Goal: Find specific page/section: Find specific page/section

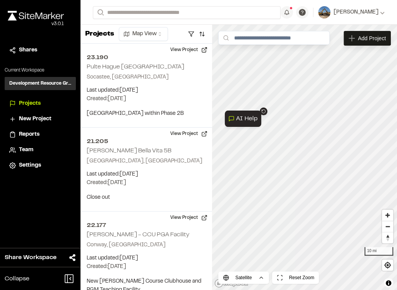
drag, startPoint x: 232, startPoint y: 234, endPoint x: 254, endPoint y: 232, distance: 22.1
click at [254, 232] on div at bounding box center [198, 145] width 397 height 290
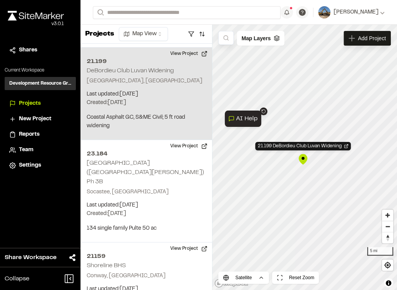
scroll to position [260, 0]
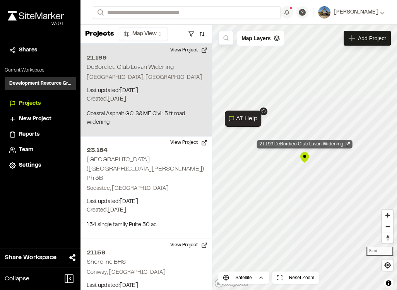
click at [312, 146] on div "21.199 DeBordieu Club Luvan Widening" at bounding box center [305, 144] width 96 height 9
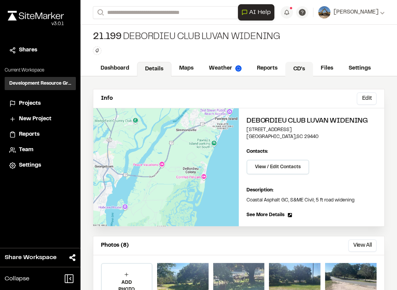
click at [293, 68] on link "CD's" at bounding box center [299, 69] width 28 height 15
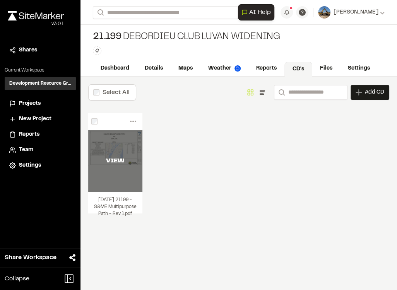
click at [119, 176] on div "VIEW" at bounding box center [115, 161] width 54 height 62
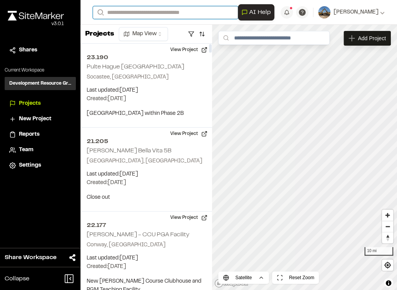
click at [139, 10] on input "Search" at bounding box center [165, 12] width 145 height 13
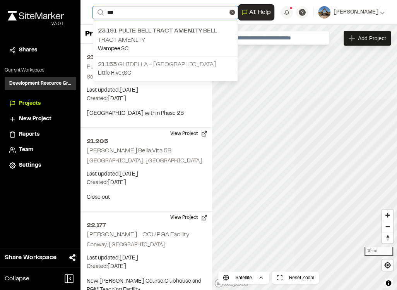
type input "***"
click at [153, 65] on p "21.153 Ghidella - [GEOGRAPHIC_DATA]" at bounding box center [165, 64] width 135 height 9
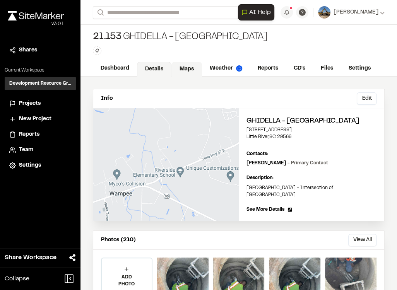
click at [194, 69] on link "Maps" at bounding box center [186, 69] width 31 height 15
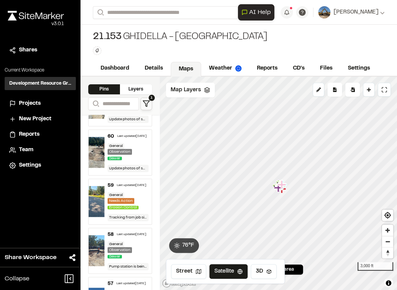
scroll to position [310, 0]
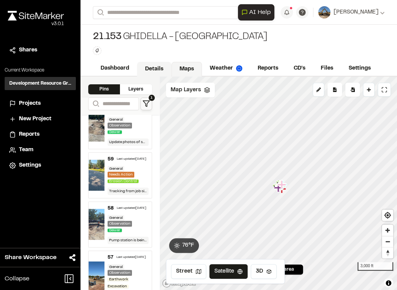
click at [158, 70] on link "Details" at bounding box center [154, 69] width 34 height 15
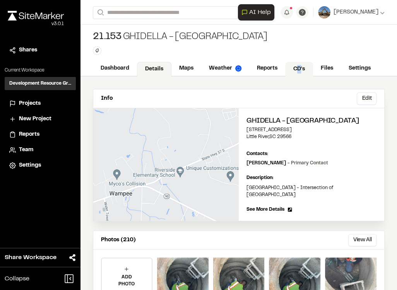
click at [299, 73] on link "CD's" at bounding box center [299, 69] width 28 height 15
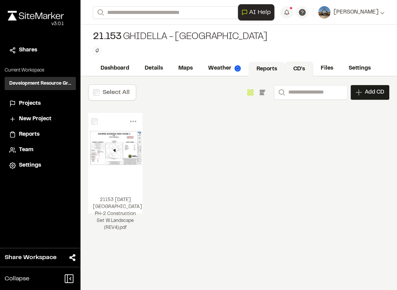
click at [270, 67] on link "Reports" at bounding box center [266, 69] width 37 height 15
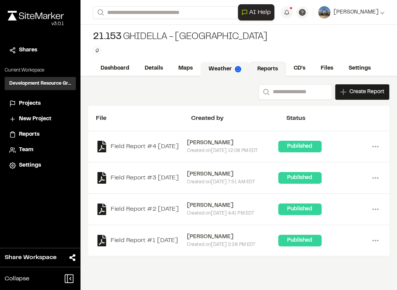
click at [239, 65] on link "Weather" at bounding box center [224, 69] width 49 height 15
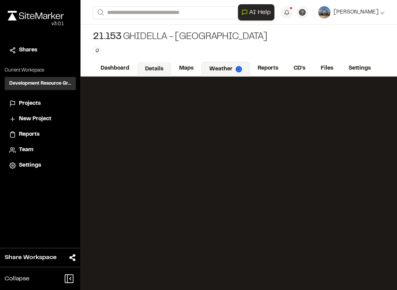
click at [156, 67] on link "Details" at bounding box center [154, 69] width 34 height 15
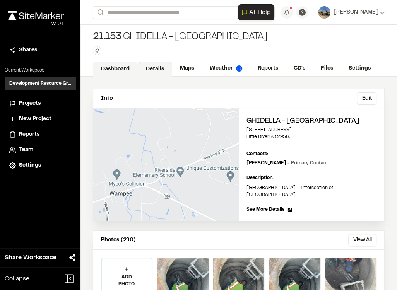
click at [127, 65] on link "Dashboard" at bounding box center [115, 69] width 45 height 15
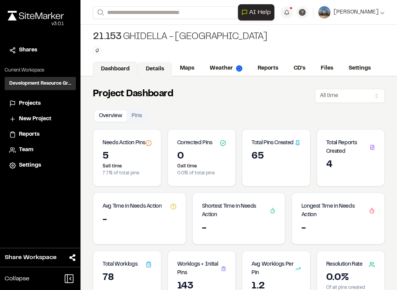
click at [164, 65] on link "Details" at bounding box center [155, 69] width 34 height 15
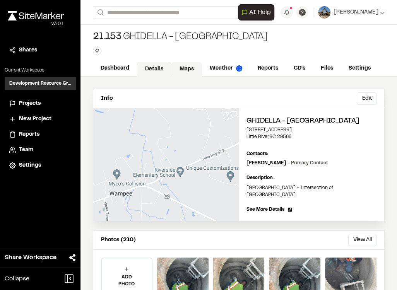
click at [181, 67] on link "Maps" at bounding box center [186, 69] width 31 height 15
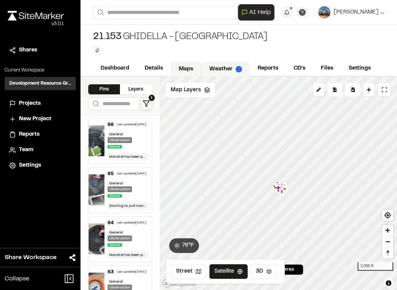
click at [223, 69] on link "Weather" at bounding box center [225, 69] width 49 height 15
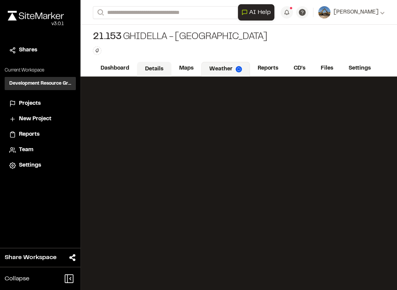
click at [141, 70] on link "Details" at bounding box center [154, 69] width 34 height 15
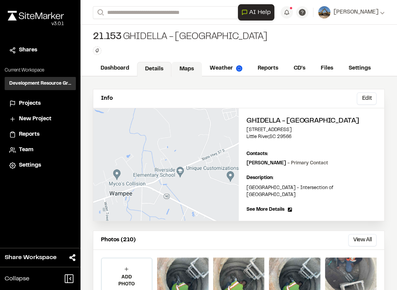
click at [195, 68] on link "Maps" at bounding box center [186, 69] width 31 height 15
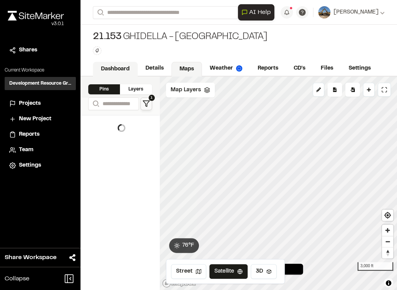
click at [130, 68] on link "Dashboard" at bounding box center [115, 69] width 45 height 15
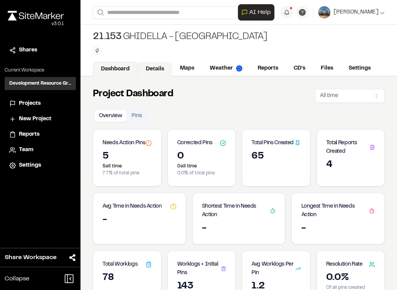
click at [161, 65] on link "Details" at bounding box center [155, 69] width 34 height 15
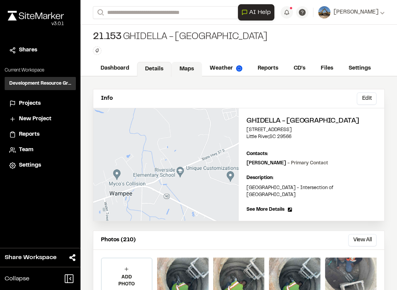
click at [196, 72] on link "Maps" at bounding box center [186, 69] width 31 height 15
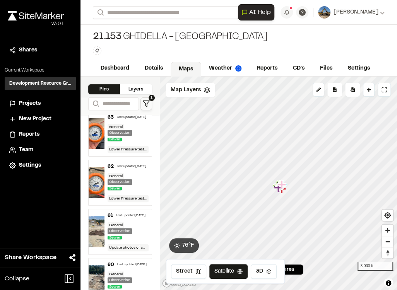
scroll to position [177, 0]
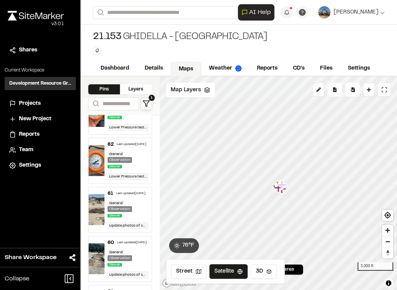
click at [121, 206] on div "General" at bounding box center [116, 203] width 17 height 6
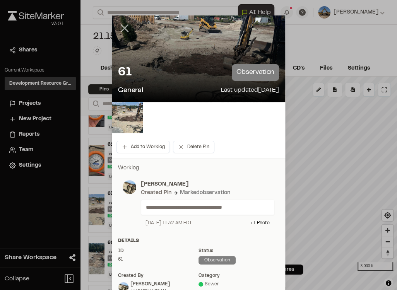
click at [123, 29] on line at bounding box center [124, 28] width 7 height 7
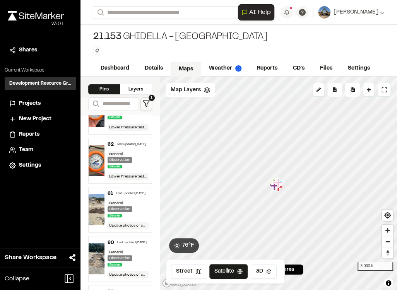
click at [116, 168] on span "Sewer" at bounding box center [115, 166] width 14 height 3
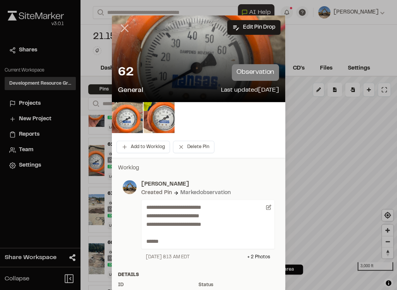
click at [121, 29] on line at bounding box center [124, 28] width 7 height 7
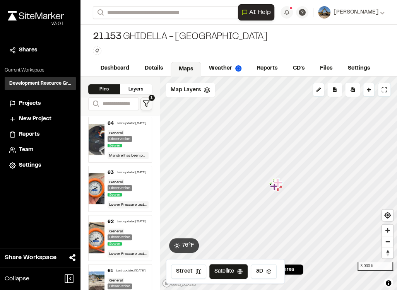
scroll to position [88, 0]
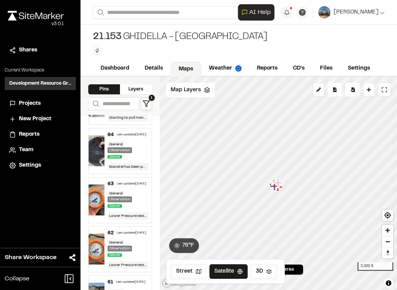
click at [117, 147] on div "General" at bounding box center [116, 145] width 17 height 6
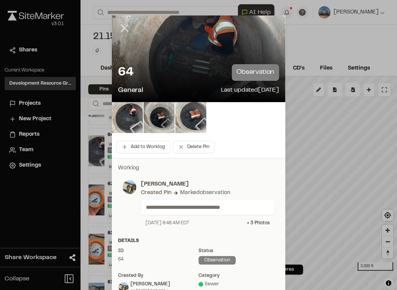
click at [122, 27] on line at bounding box center [124, 28] width 7 height 7
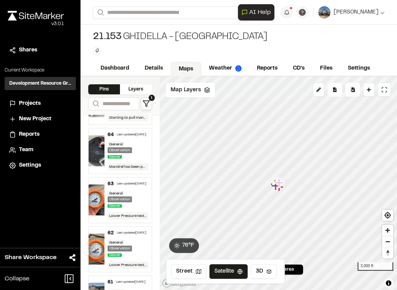
scroll to position [22, 0]
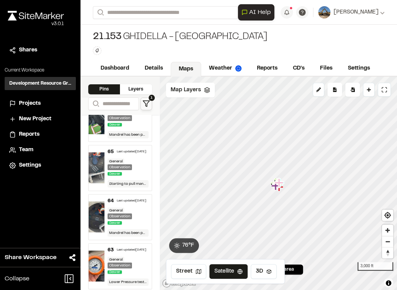
click at [125, 163] on div "General Observation Sewer" at bounding box center [128, 168] width 41 height 19
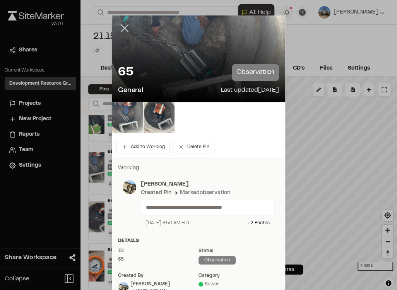
click at [121, 30] on line at bounding box center [124, 28] width 7 height 7
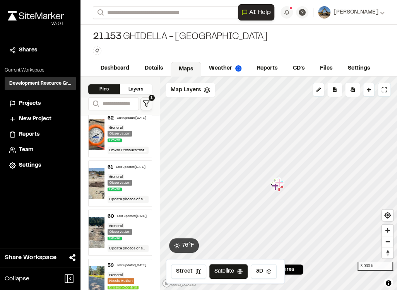
scroll to position [221, 0]
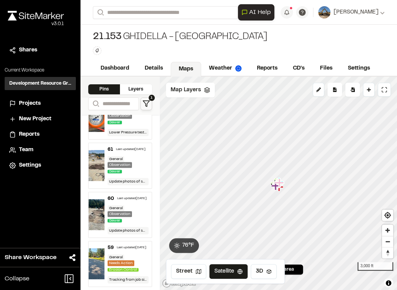
click at [121, 224] on div "Sewer" at bounding box center [116, 220] width 17 height 7
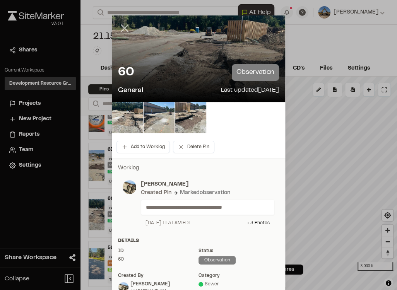
click at [125, 33] on icon at bounding box center [124, 28] width 13 height 13
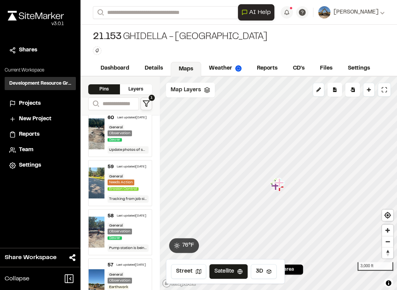
scroll to position [310, 0]
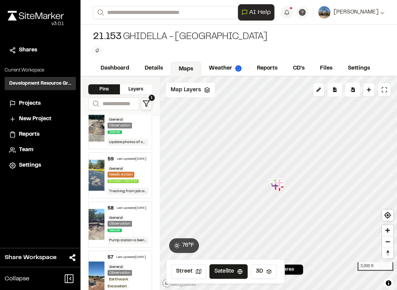
click at [124, 227] on div "Observation" at bounding box center [120, 224] width 24 height 6
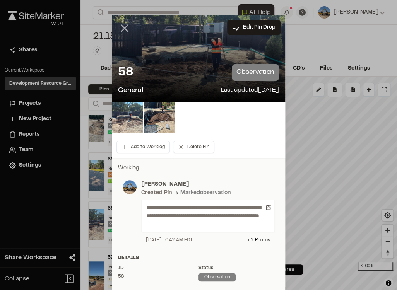
click at [127, 28] on icon at bounding box center [124, 28] width 13 height 13
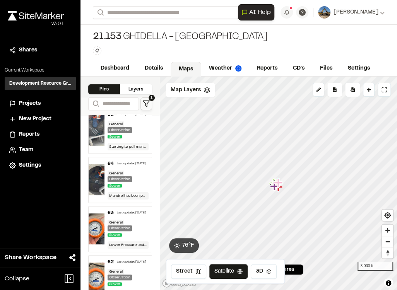
scroll to position [0, 0]
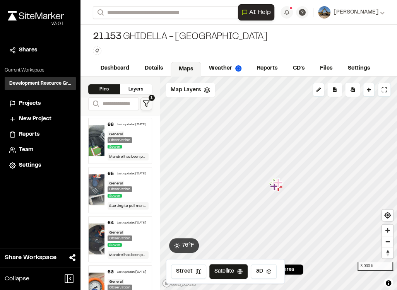
click at [124, 149] on div "Sewer" at bounding box center [116, 146] width 17 height 7
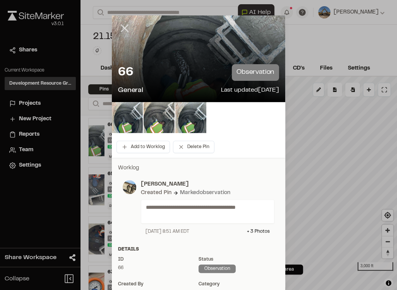
click at [124, 32] on icon at bounding box center [124, 28] width 13 height 13
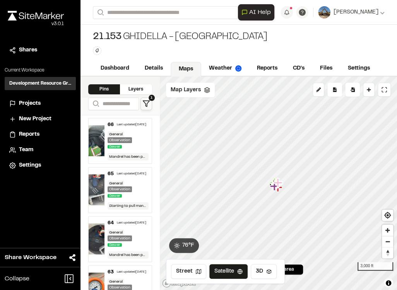
click at [108, 192] on div "Observation" at bounding box center [120, 189] width 24 height 6
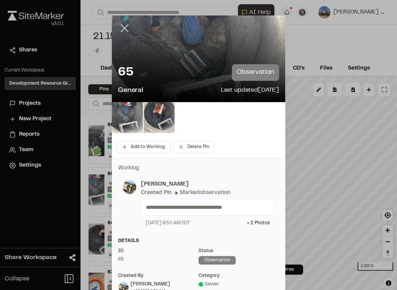
click at [123, 26] on icon at bounding box center [124, 28] width 13 height 13
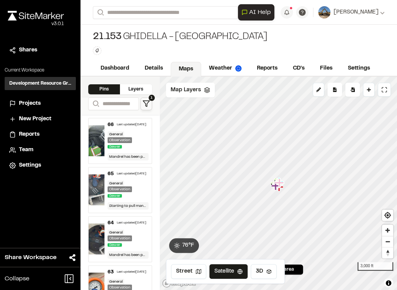
click at [120, 247] on span "Sewer" at bounding box center [115, 244] width 14 height 3
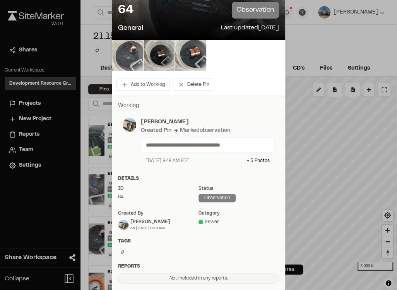
scroll to position [22, 0]
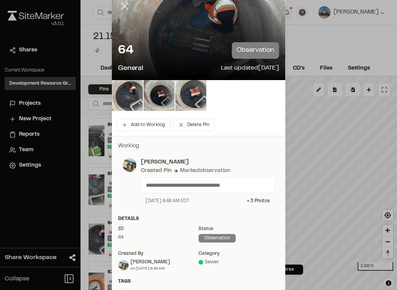
click at [120, 10] on icon at bounding box center [124, 6] width 13 height 13
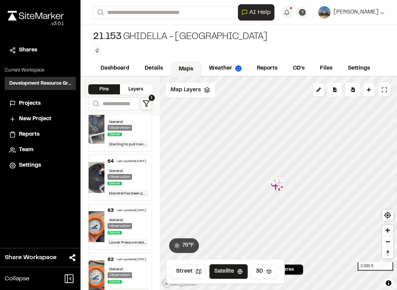
scroll to position [66, 0]
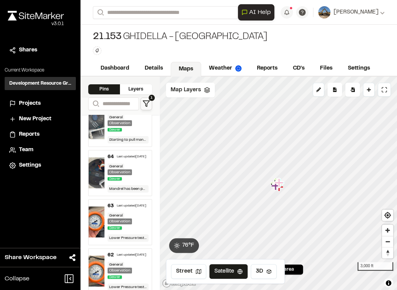
click at [121, 238] on div "63 Last updated [DATE] General Observation Sewer Lower Pressure test A2 to A3 6…" at bounding box center [127, 222] width 47 height 45
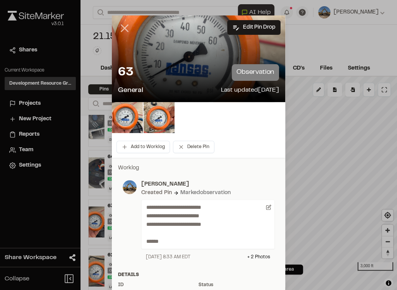
click at [124, 26] on line at bounding box center [124, 28] width 7 height 7
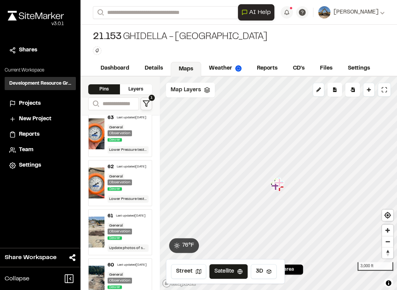
scroll to position [199, 0]
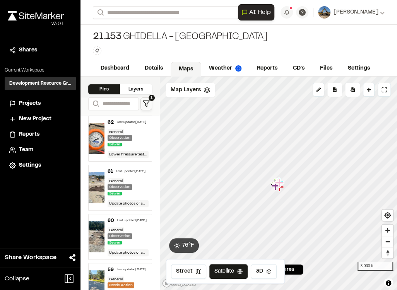
click at [122, 184] on div "General" at bounding box center [116, 181] width 17 height 6
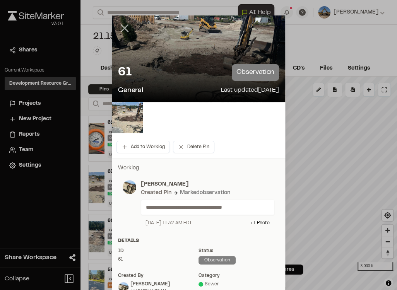
click at [123, 28] on line at bounding box center [124, 28] width 7 height 7
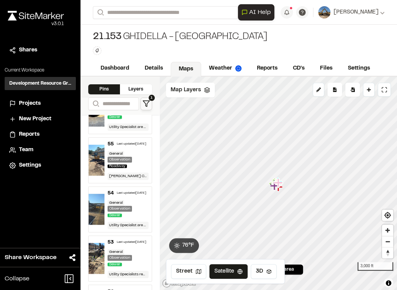
scroll to position [530, 0]
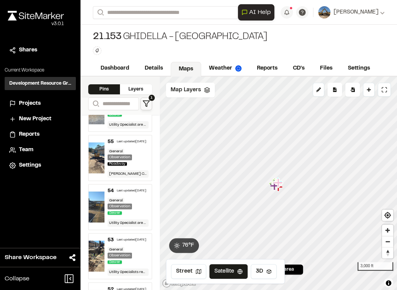
click at [131, 167] on div "General Observation Roadway" at bounding box center [128, 158] width 41 height 19
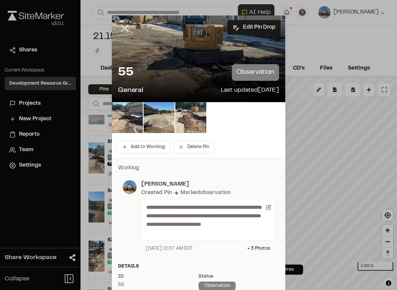
click at [125, 26] on line at bounding box center [124, 28] width 7 height 7
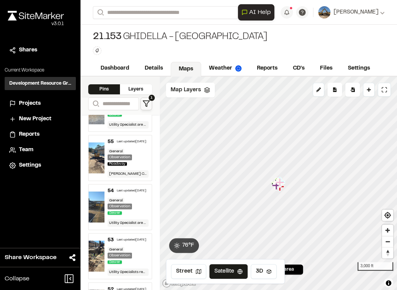
click at [128, 216] on div "General Observation Sewer" at bounding box center [128, 207] width 41 height 19
